Goal: Transaction & Acquisition: Purchase product/service

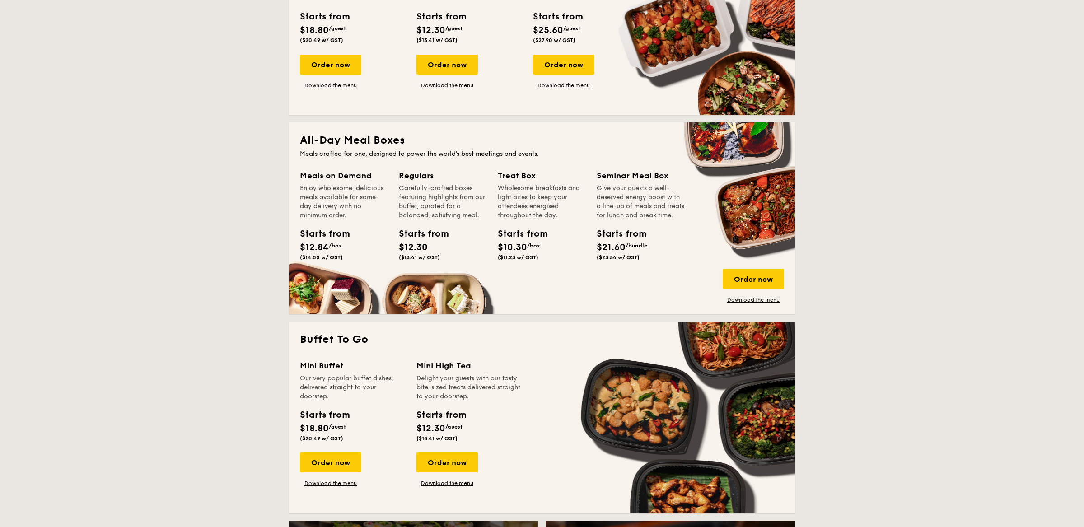
scroll to position [186, 0]
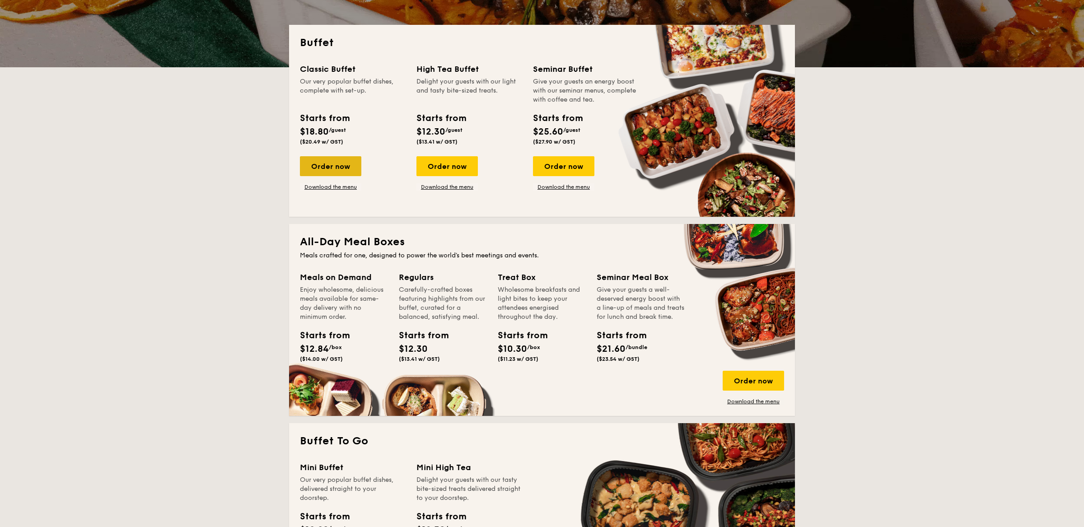
click at [335, 170] on div "Order now" at bounding box center [330, 166] width 61 height 20
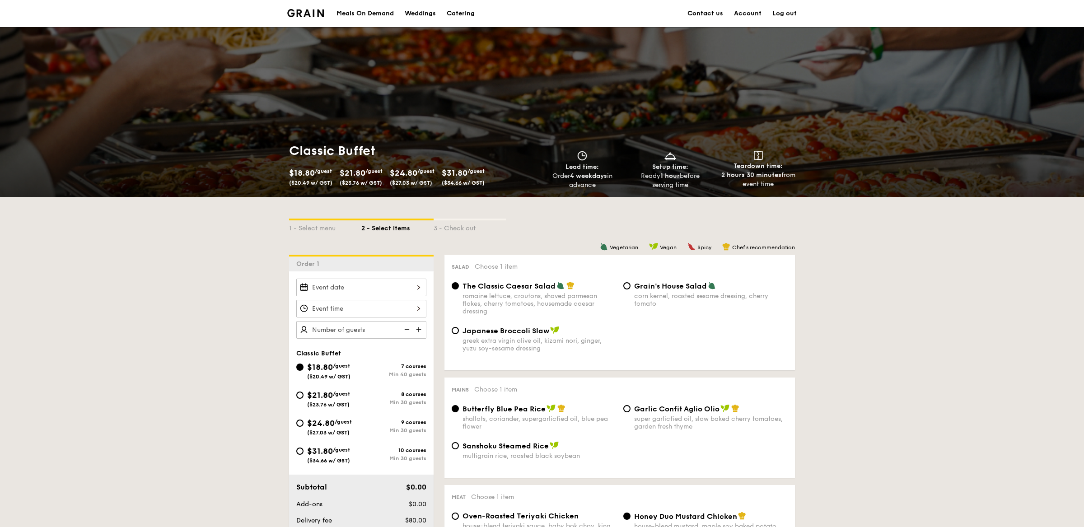
click at [313, 424] on span "$24.80" at bounding box center [321, 423] width 28 height 10
click at [304, 424] on input "$24.80 /guest ($27.03 w/ GST) 9 courses Min 30 guests" at bounding box center [299, 423] width 7 height 7
radio input "true"
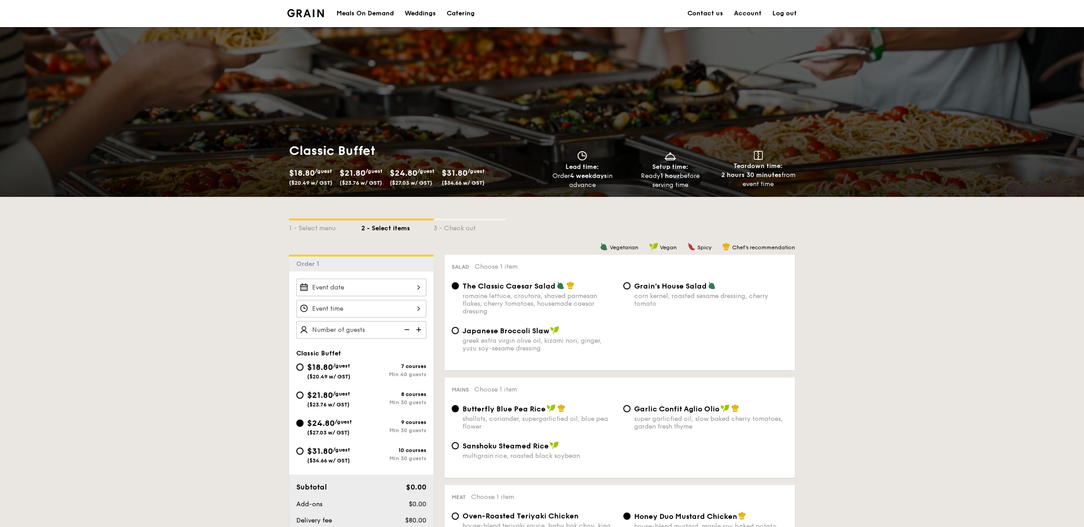
radio input "true"
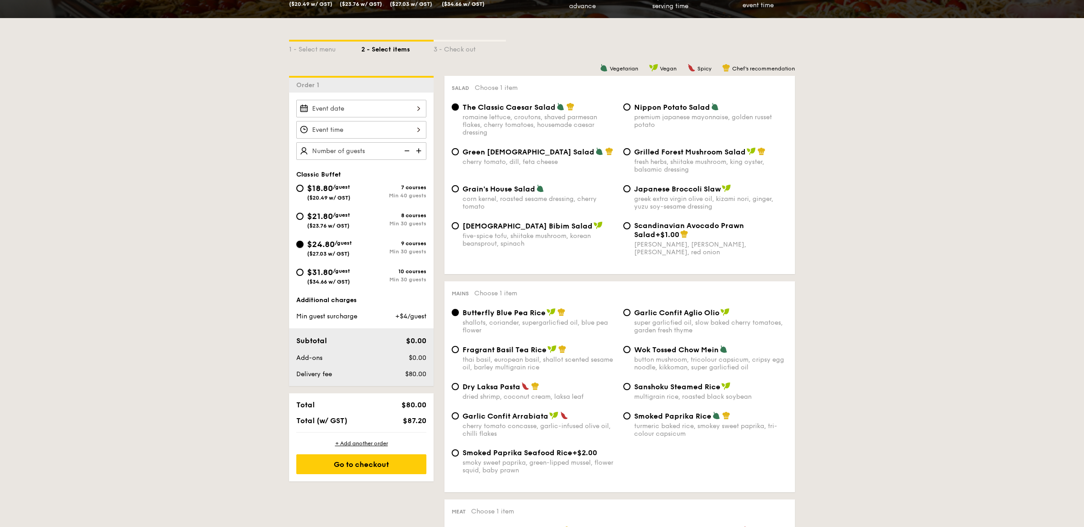
scroll to position [189, 0]
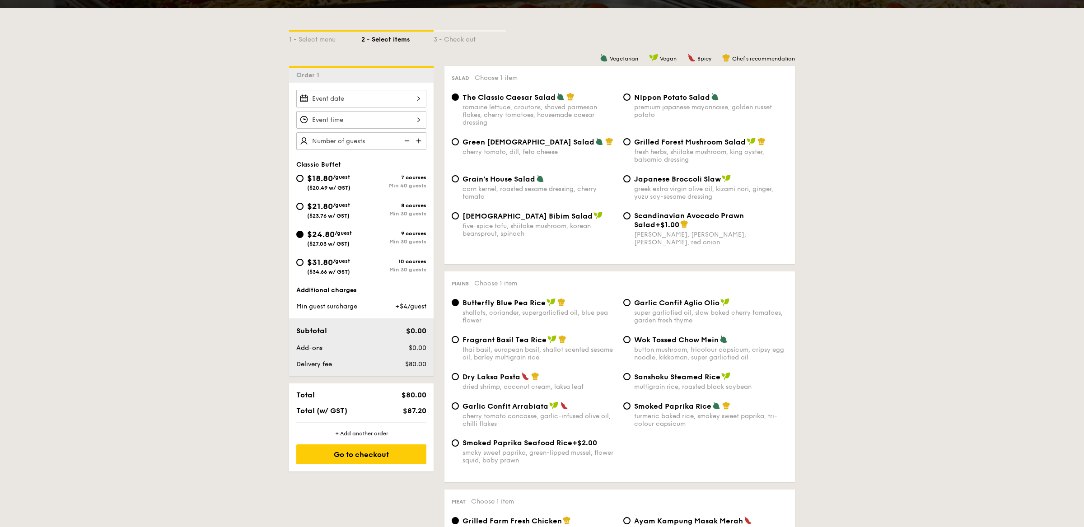
click at [653, 342] on span "Wok Tossed Chow Mein" at bounding box center [676, 340] width 84 height 9
click at [631, 342] on input "Wok Tossed Chow Mein button mushroom, tricolour capsicum, cripsy egg noodle, ki…" at bounding box center [626, 339] width 7 height 7
radio input "true"
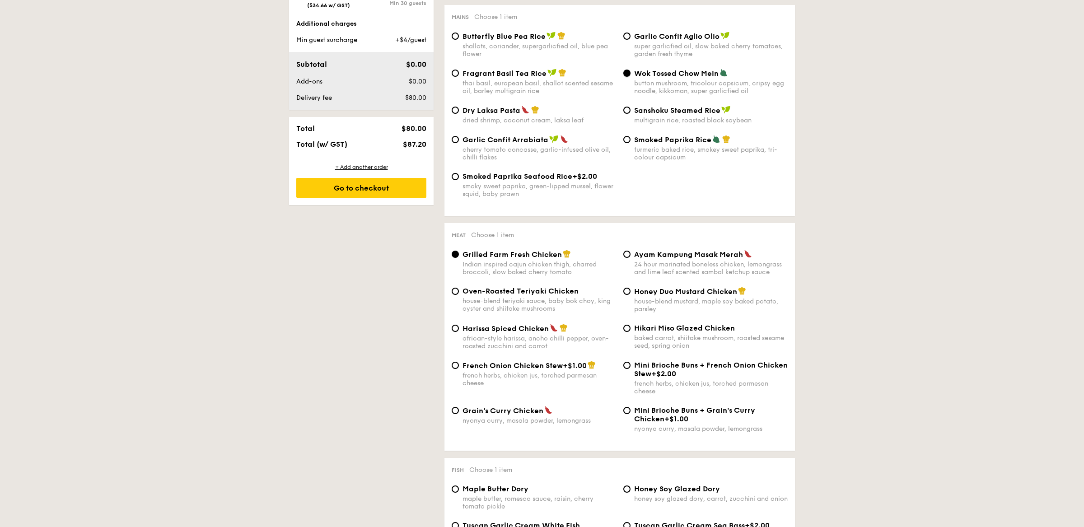
scroll to position [515, 0]
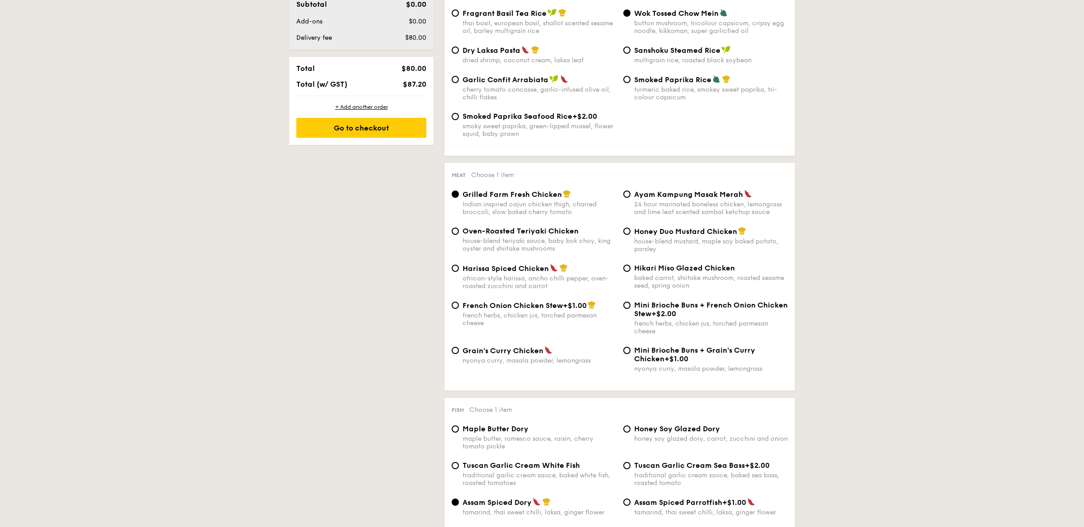
click at [628, 251] on label "Honey Duo Mustard Chicken house-blend mustard, maple soy baked potato, parsley" at bounding box center [705, 248] width 164 height 9
click at [628, 235] on input "Honey Duo Mustard Chicken house-blend mustard, maple soy baked potato, parsley" at bounding box center [626, 231] width 7 height 7
radio input "true"
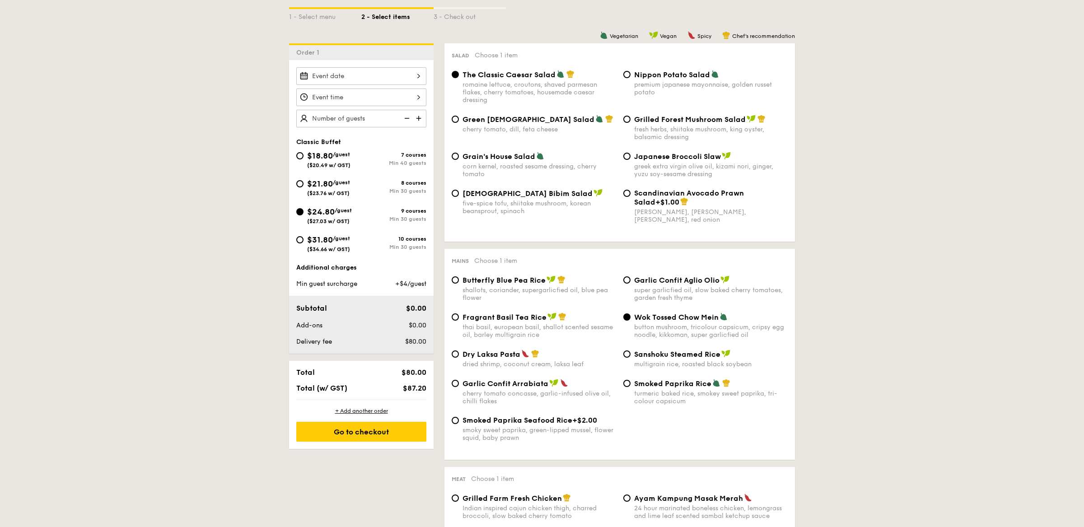
scroll to position [171, 0]
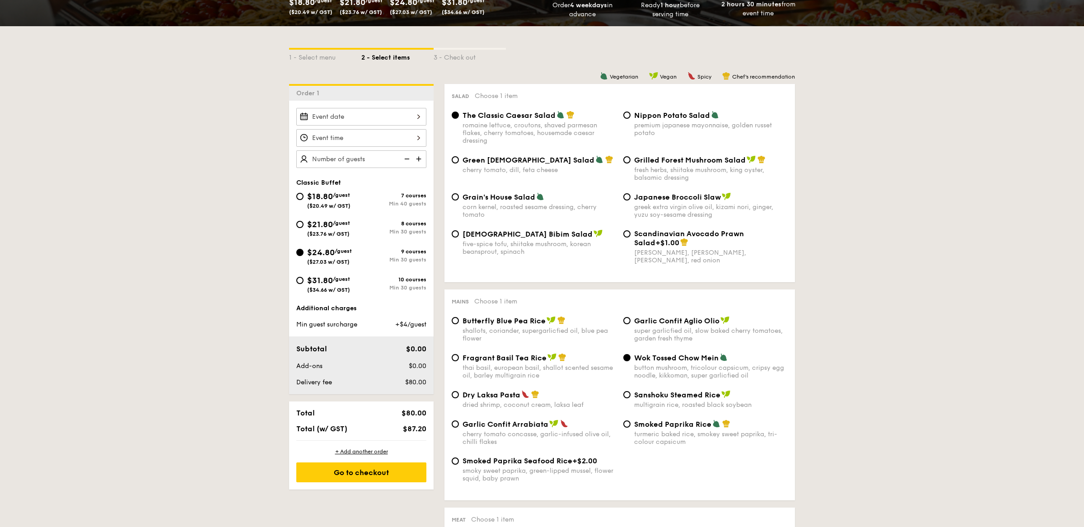
click at [370, 106] on div "Classic Buffet $18.80 /guest ($20.49 w/ GST) 7 courses Min 40 guests $21.80 /gu…" at bounding box center [361, 248] width 145 height 294
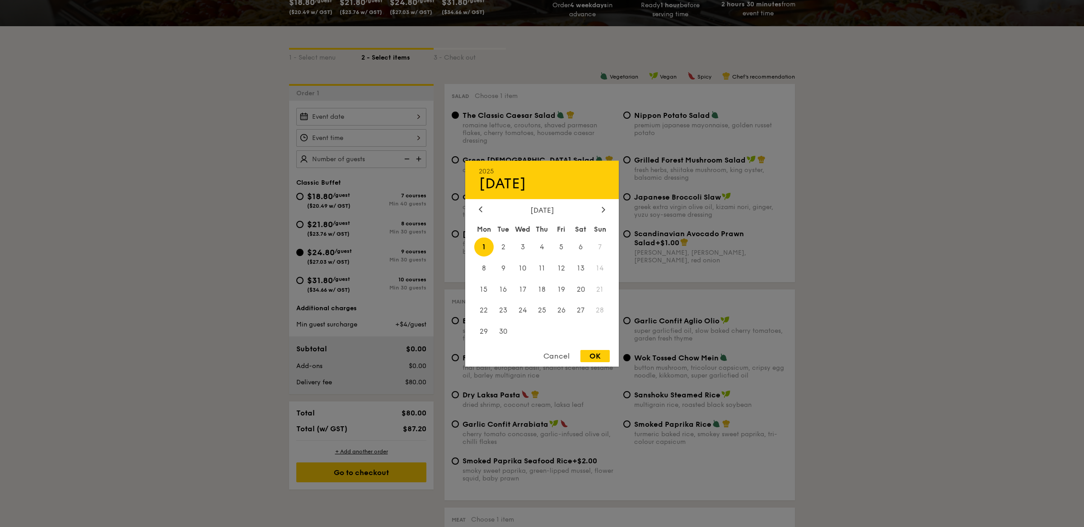
click at [370, 119] on div "2025 Sep [DATE] Tue Wed Thu Fri Sat Sun 1 2 3 4 5 6 7 8 9 10 11 12 13 14 15 16 …" at bounding box center [361, 117] width 130 height 18
click at [504, 312] on span "23" at bounding box center [503, 310] width 19 height 19
click at [597, 353] on div "OK" at bounding box center [594, 356] width 29 height 12
type input "[DATE]"
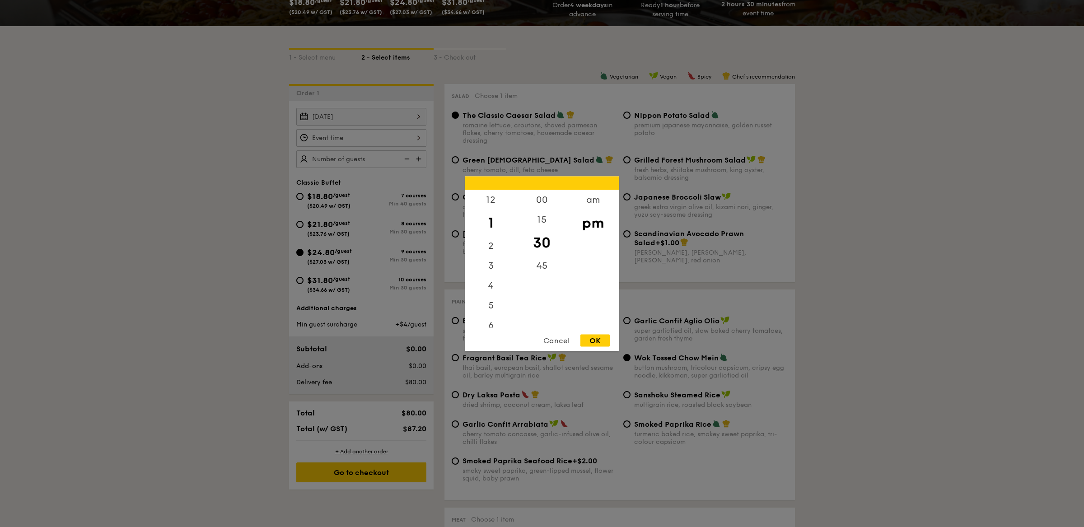
click at [382, 133] on div "12 1 2 3 4 5 6 7 8 9 10 11 00 15 30 45 am pm Cancel OK" at bounding box center [361, 138] width 130 height 18
click at [500, 199] on div "12" at bounding box center [490, 203] width 51 height 26
click at [596, 224] on div "pm" at bounding box center [592, 223] width 51 height 26
click at [598, 339] on div "OK" at bounding box center [594, 340] width 29 height 12
type input "12:30PM"
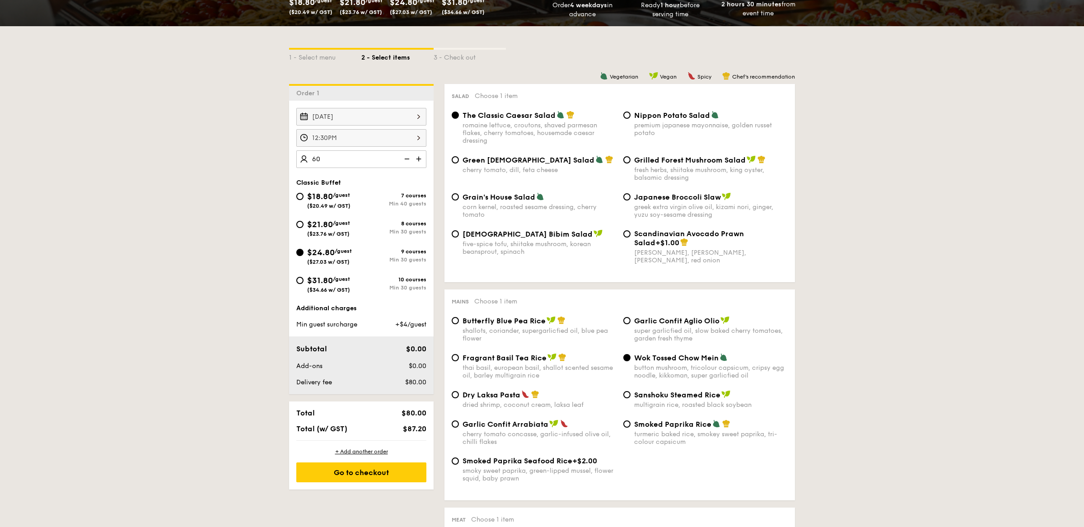
type input "60 guests"
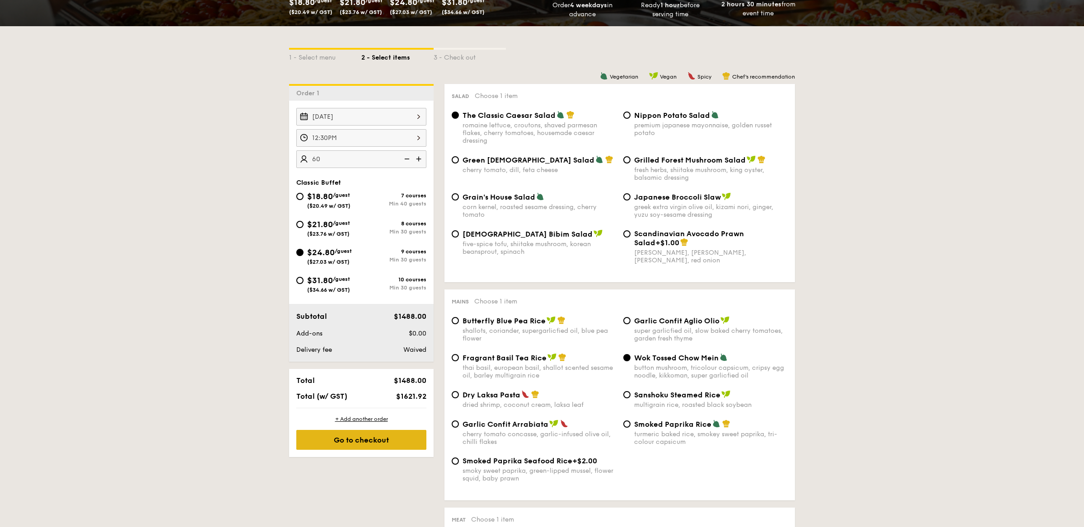
click at [380, 444] on div "Go to checkout" at bounding box center [361, 440] width 130 height 20
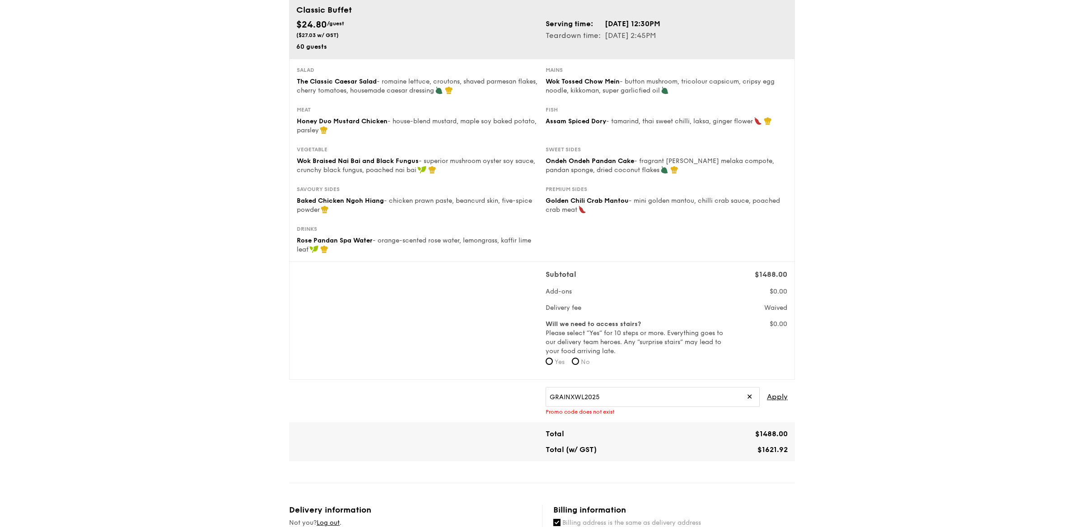
scroll to position [167, 0]
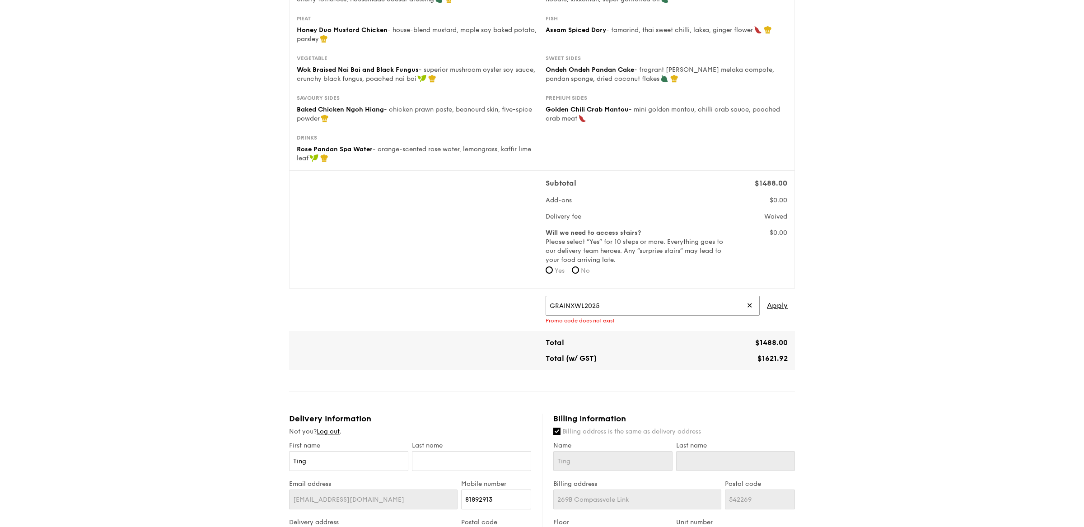
click at [755, 304] on input "GRAINXWL2025" at bounding box center [653, 306] width 214 height 20
click at [752, 304] on span "✕" at bounding box center [750, 306] width 6 height 20
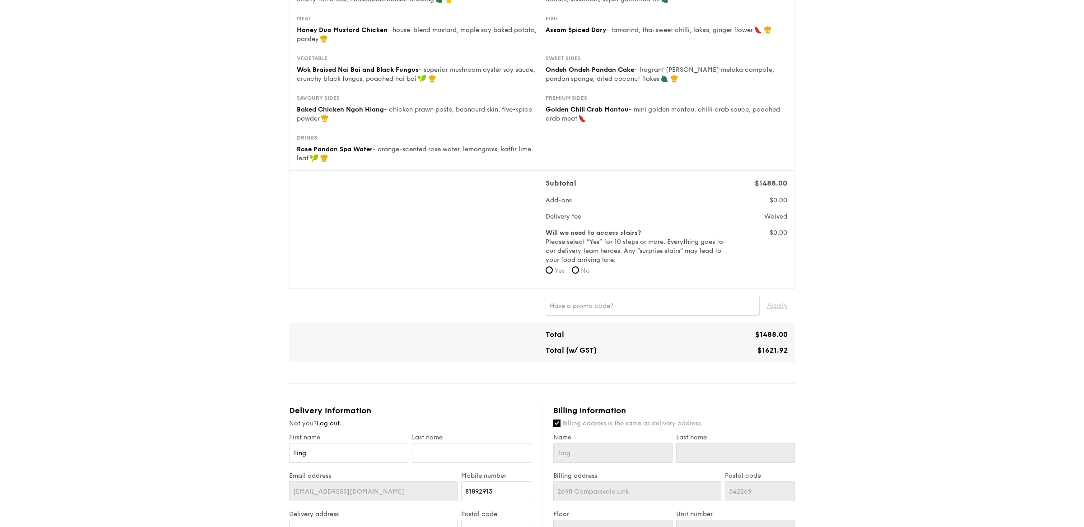
click at [849, 286] on div "1 - Select menu 2 - Select items 3 - Check out Classic Buffet $24.80 /guest ($2…" at bounding box center [542, 348] width 1084 height 1030
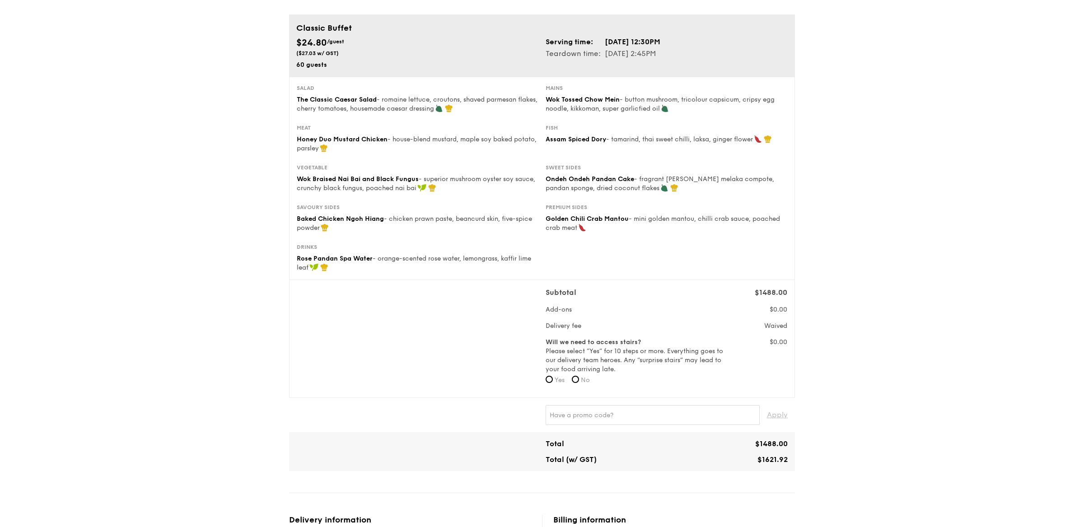
scroll to position [0, 0]
